Goal: Find contact information: Find contact information

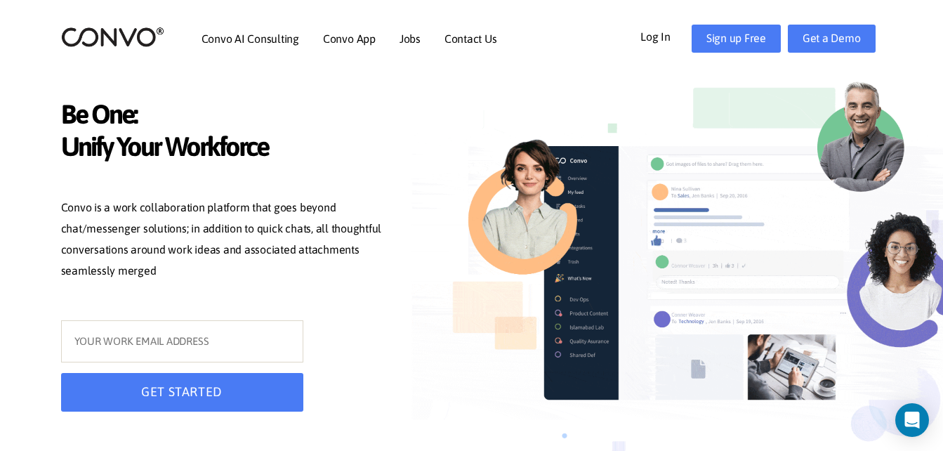
click at [670, 40] on link "Log In" at bounding box center [665, 36] width 51 height 22
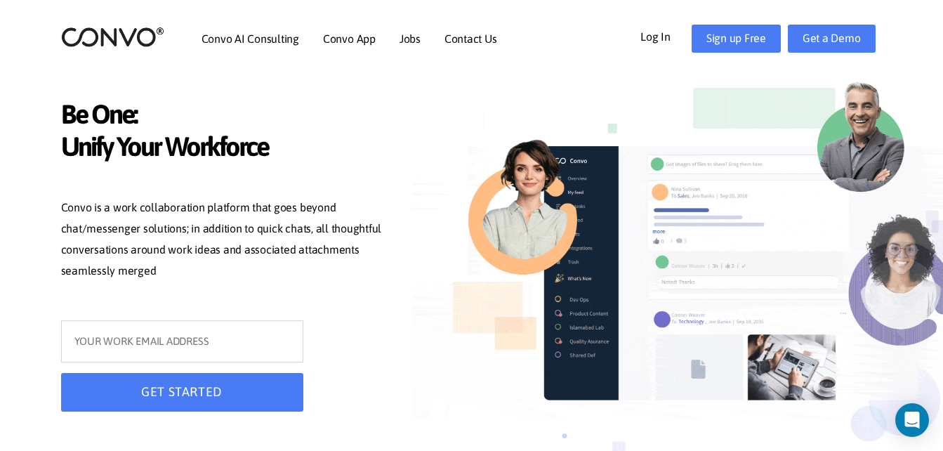
click at [467, 42] on link "Contact Us" at bounding box center [470, 38] width 53 height 11
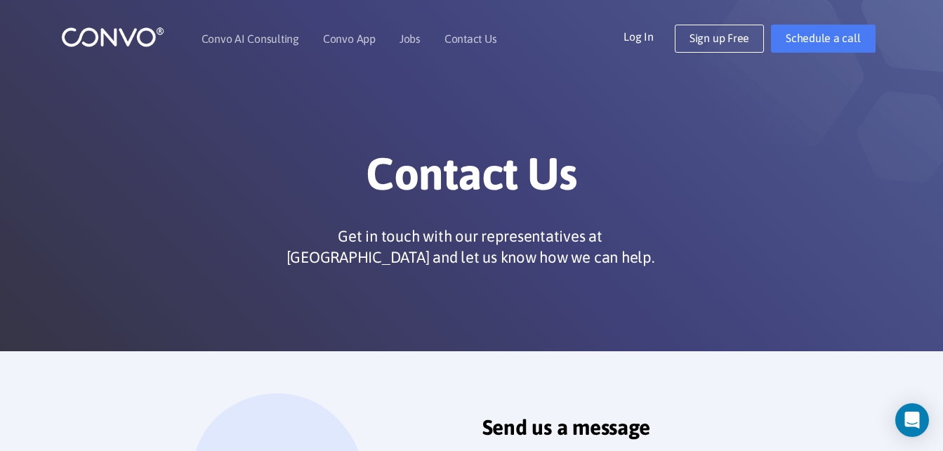
click at [653, 27] on link "Log In" at bounding box center [648, 36] width 51 height 22
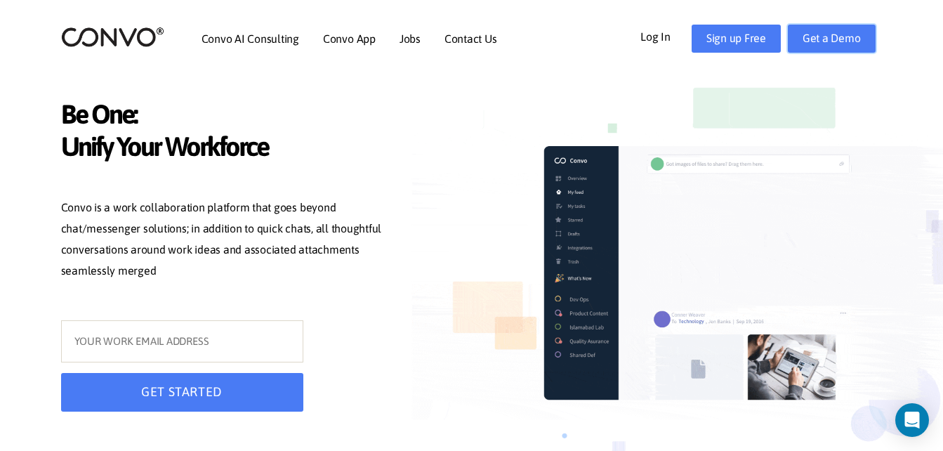
click at [854, 45] on link "Get a Demo" at bounding box center [832, 39] width 88 height 28
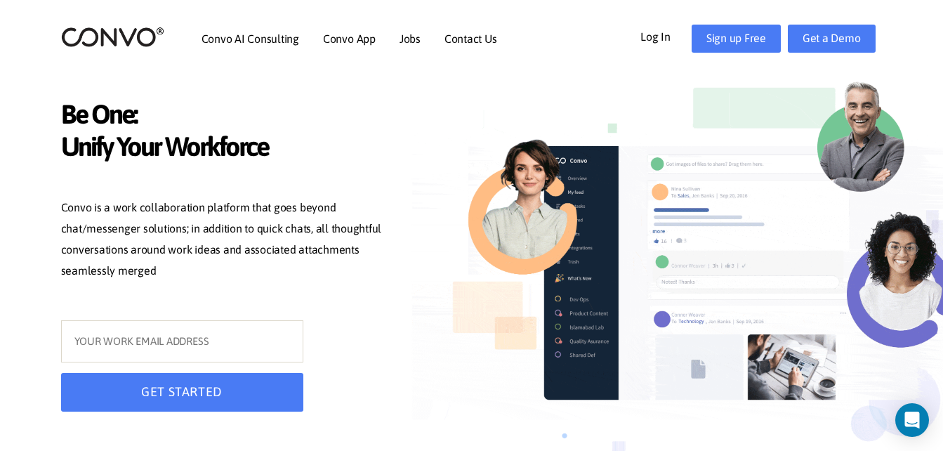
click at [649, 46] on link "Log In" at bounding box center [665, 36] width 51 height 22
